Goal: Check status: Check status

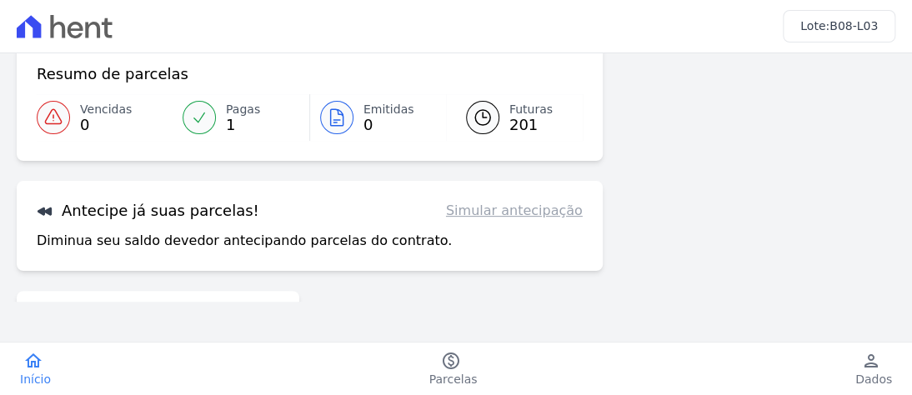
scroll to position [167, 0]
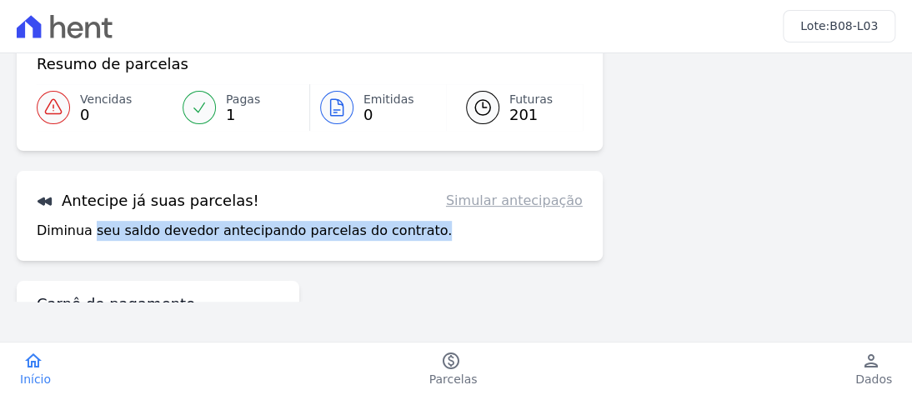
drag, startPoint x: 90, startPoint y: 238, endPoint x: 418, endPoint y: 238, distance: 327.6
click at [418, 238] on div "Diminua seu saldo devedor antecipando parcelas do contrato. Simular antecipação" at bounding box center [310, 231] width 546 height 20
click at [429, 229] on div "Diminua seu saldo devedor antecipando parcelas do contrato. Simular antecipação" at bounding box center [310, 231] width 546 height 20
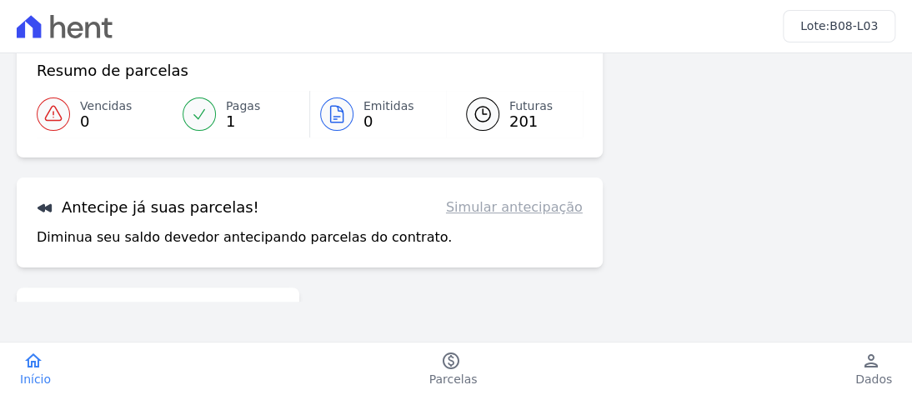
scroll to position [250, 0]
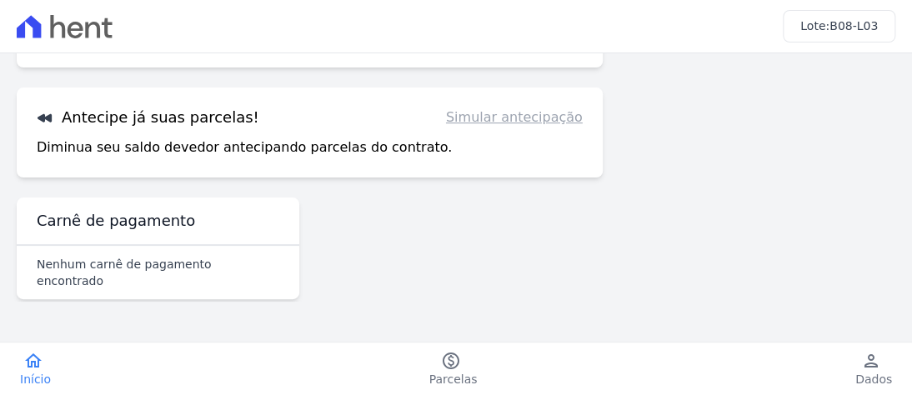
click at [528, 119] on link "Simular antecipação" at bounding box center [514, 118] width 137 height 20
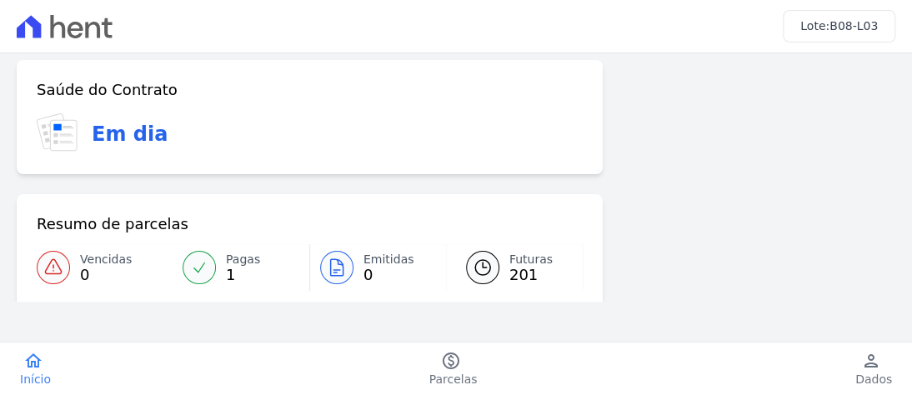
scroll to position [0, 0]
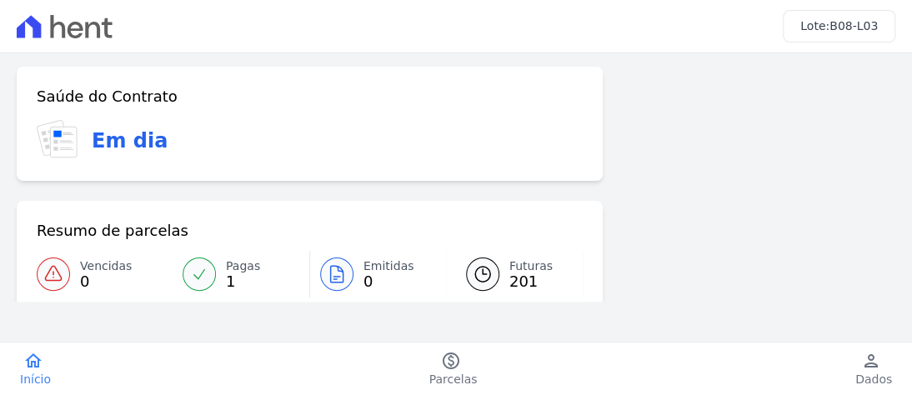
click at [845, 32] on span "B08-L03" at bounding box center [853, 25] width 48 height 13
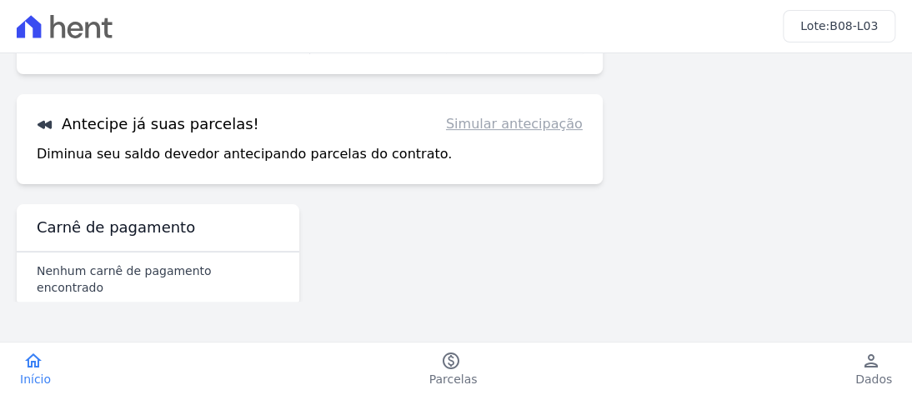
scroll to position [257, 0]
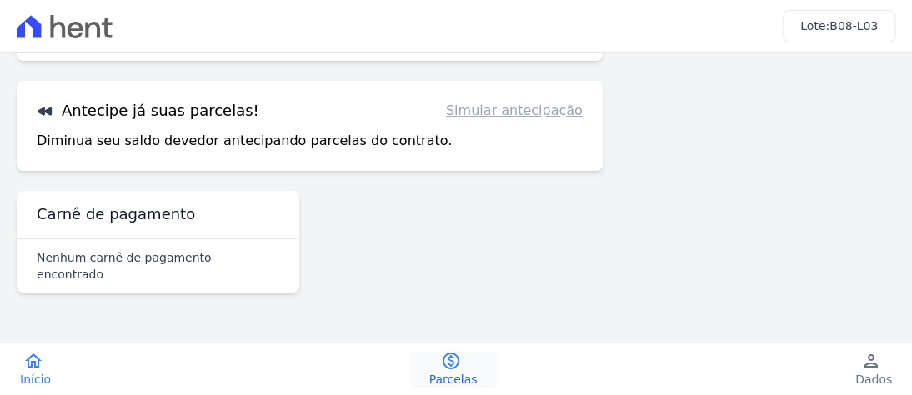
click at [461, 366] on link "paid Parcelas" at bounding box center [453, 369] width 88 height 37
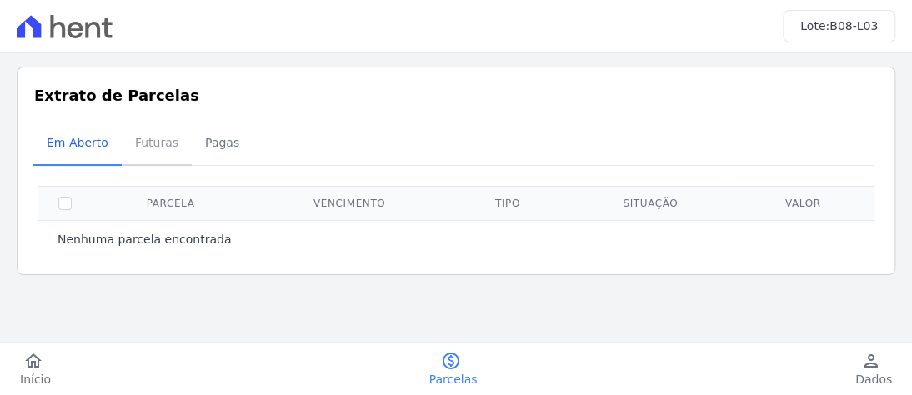
click at [142, 158] on span "Futuras" at bounding box center [156, 142] width 63 height 33
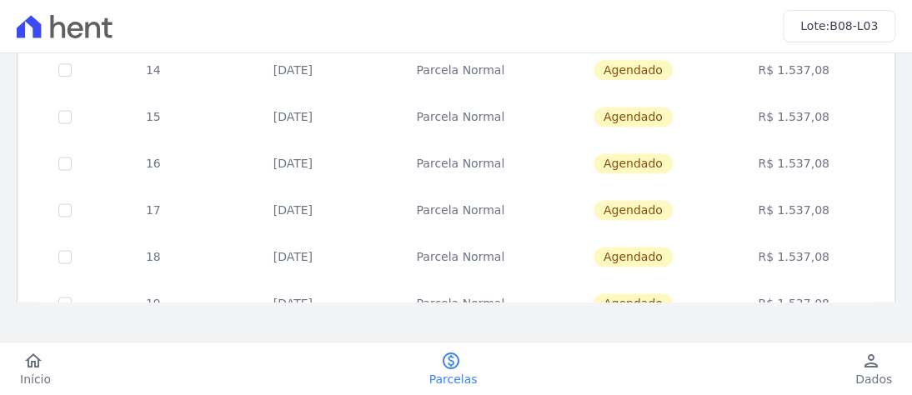
scroll to position [940, 0]
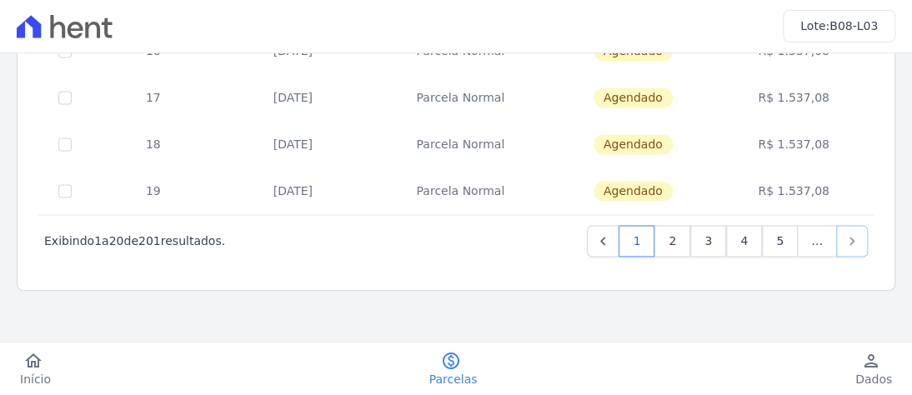
click at [844, 235] on icon "Next" at bounding box center [852, 241] width 17 height 17
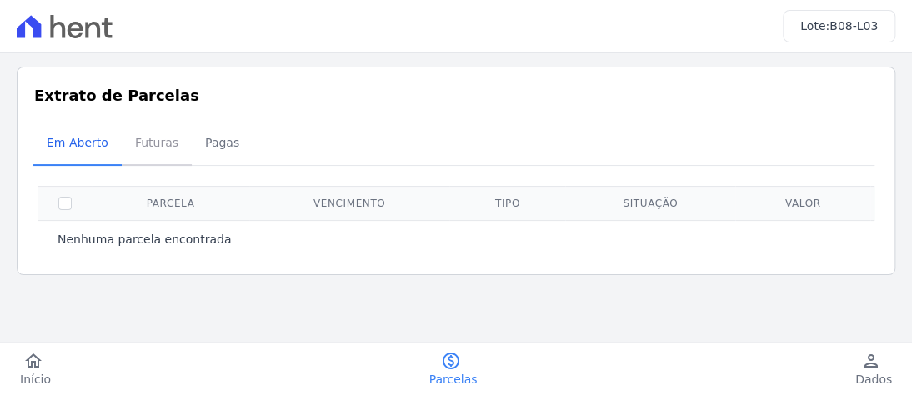
click at [138, 140] on span "Futuras" at bounding box center [156, 142] width 63 height 33
